Goal: Navigation & Orientation: Find specific page/section

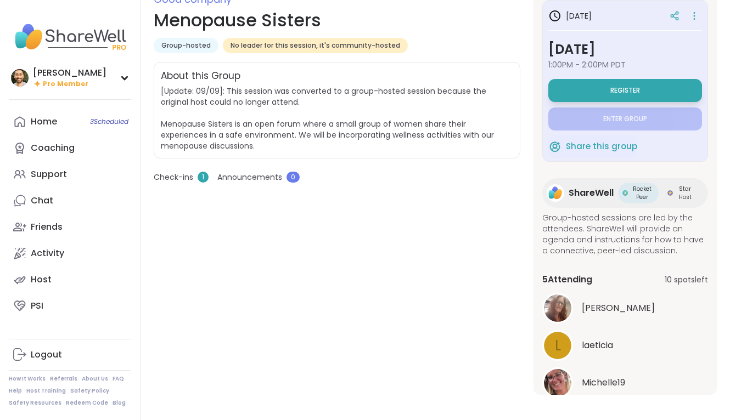
scroll to position [171, 0]
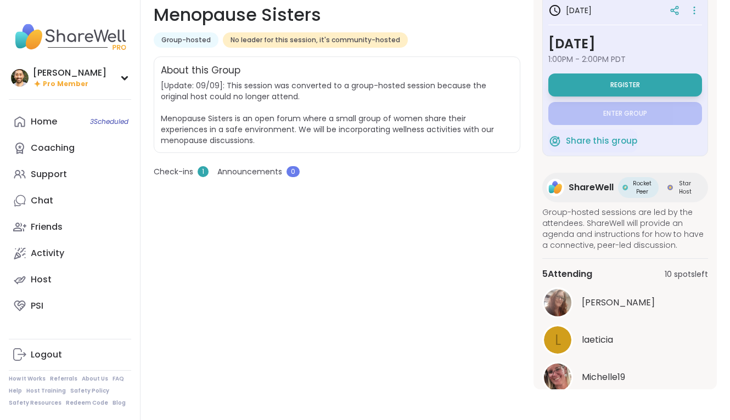
click at [173, 166] on span "Check-ins" at bounding box center [173, 172] width 39 height 12
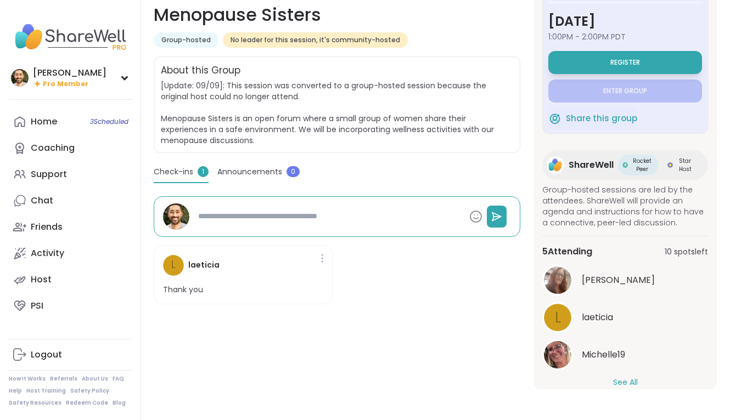
scroll to position [15, 0]
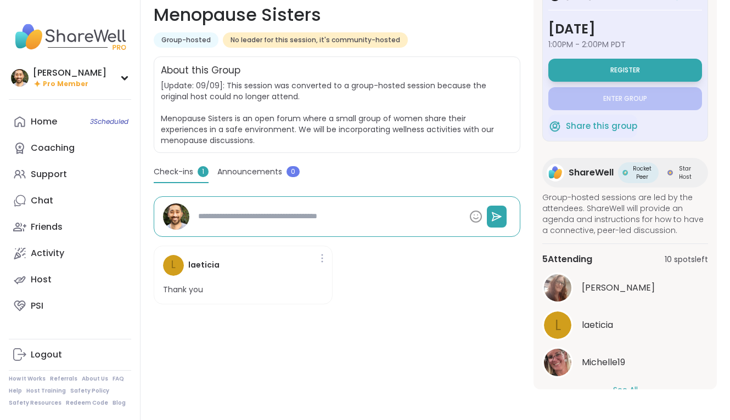
click at [264, 171] on span "Announcements" at bounding box center [249, 172] width 65 height 12
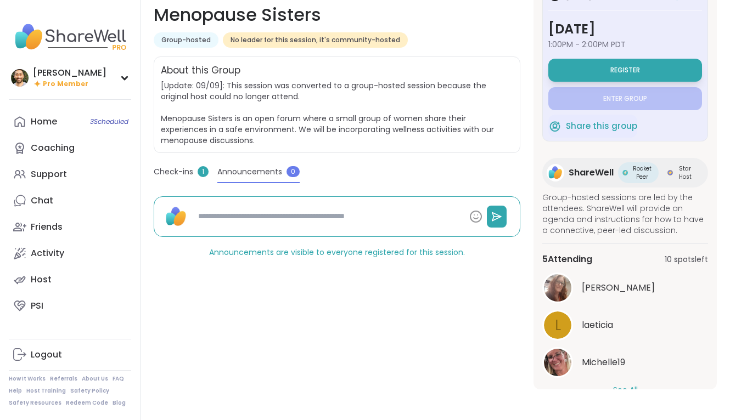
click at [174, 172] on span "Check-ins" at bounding box center [173, 172] width 39 height 12
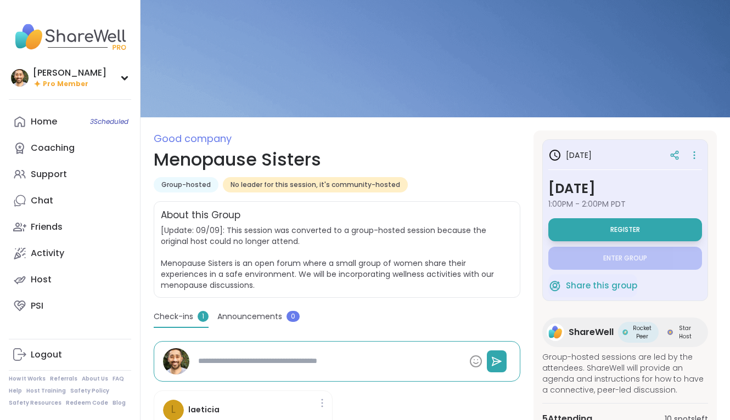
scroll to position [0, 0]
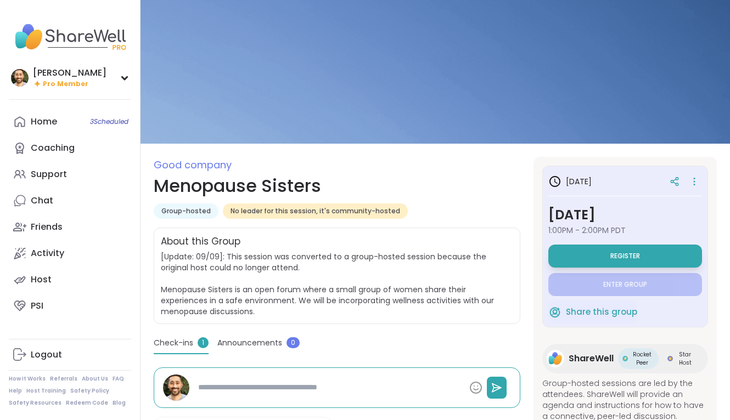
click at [188, 164] on span "Good company" at bounding box center [193, 165] width 78 height 14
click at [63, 168] on div "Support" at bounding box center [49, 174] width 36 height 12
type textarea "*"
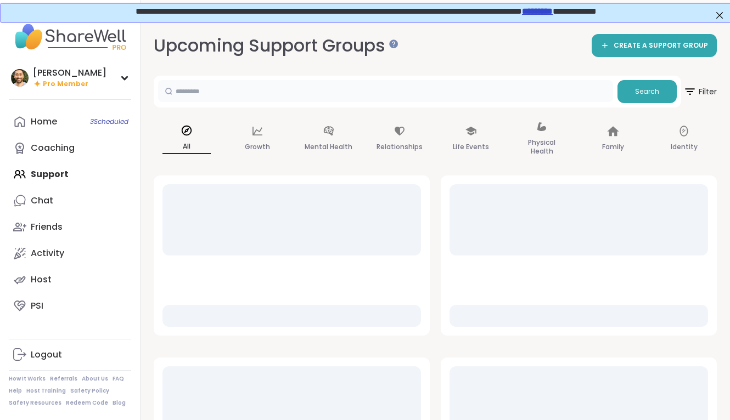
click at [393, 93] on input "text" at bounding box center [385, 91] width 455 height 22
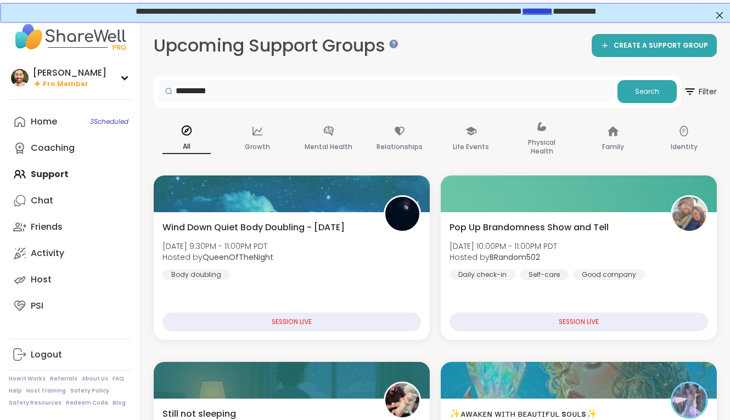
click at [272, 87] on input "*********" at bounding box center [385, 91] width 455 height 22
type input "*********"
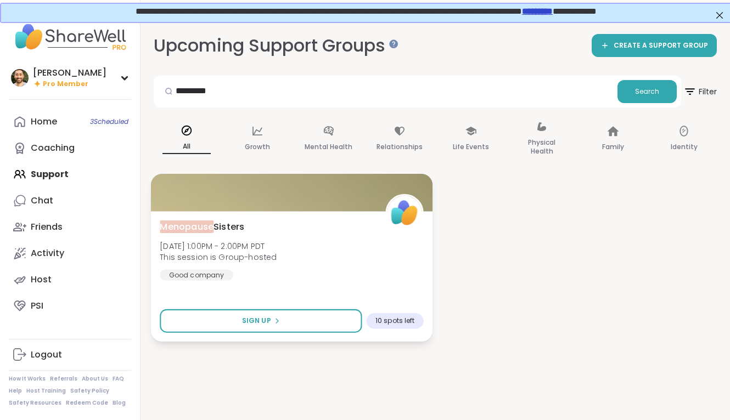
click at [273, 208] on div at bounding box center [291, 192] width 281 height 37
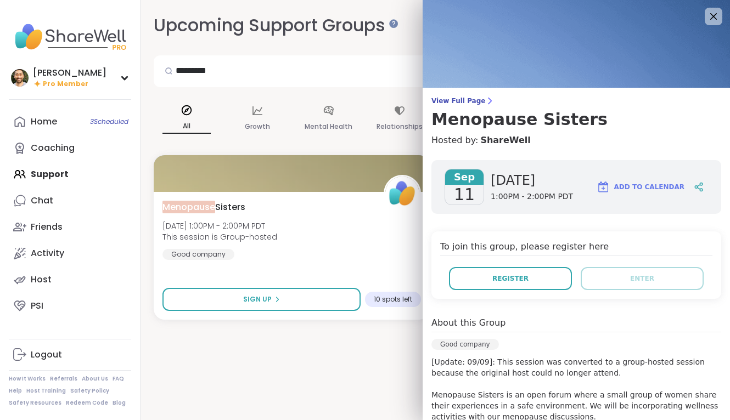
click at [719, 13] on icon at bounding box center [713, 16] width 13 height 13
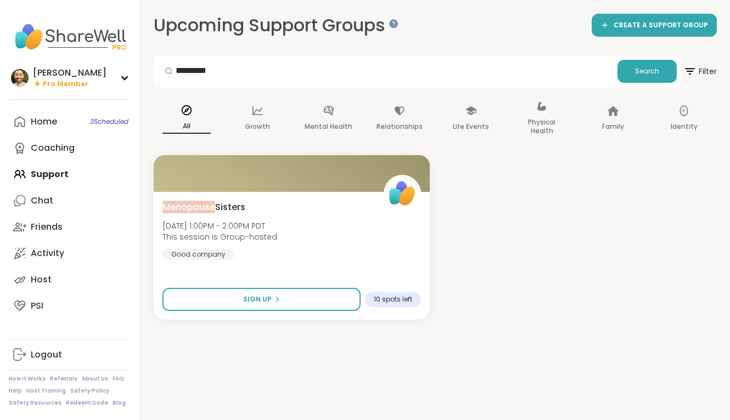
click at [402, 29] on div "Upcoming Support Groups CREATE A SUPPORT GROUP" at bounding box center [435, 25] width 563 height 25
click at [395, 26] on div at bounding box center [393, 23] width 9 height 9
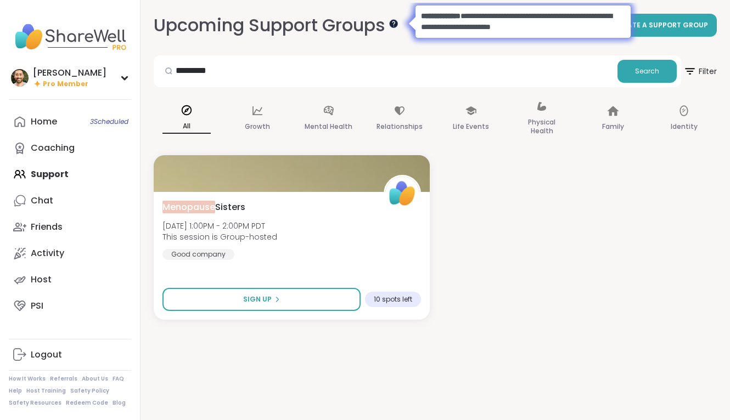
click at [395, 26] on div at bounding box center [393, 23] width 9 height 9
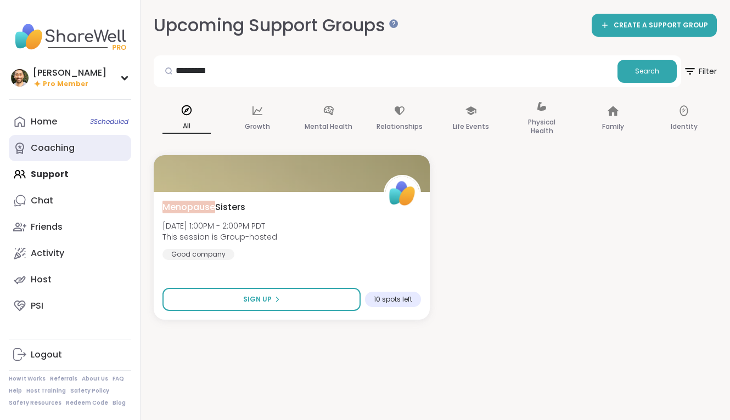
click at [79, 137] on link "Coaching" at bounding box center [70, 148] width 122 height 26
